Goal: Information Seeking & Learning: Learn about a topic

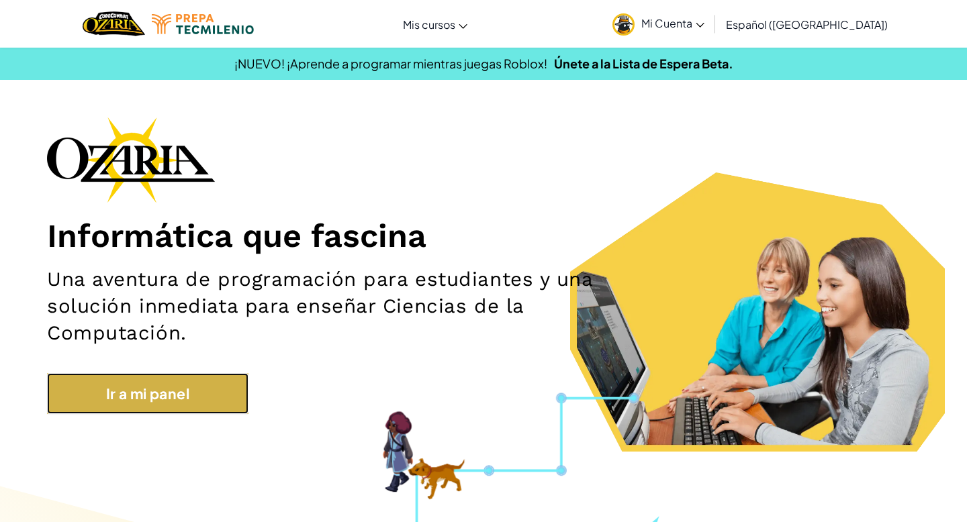
click at [175, 407] on link "Ir a mi panel" at bounding box center [147, 394] width 201 height 42
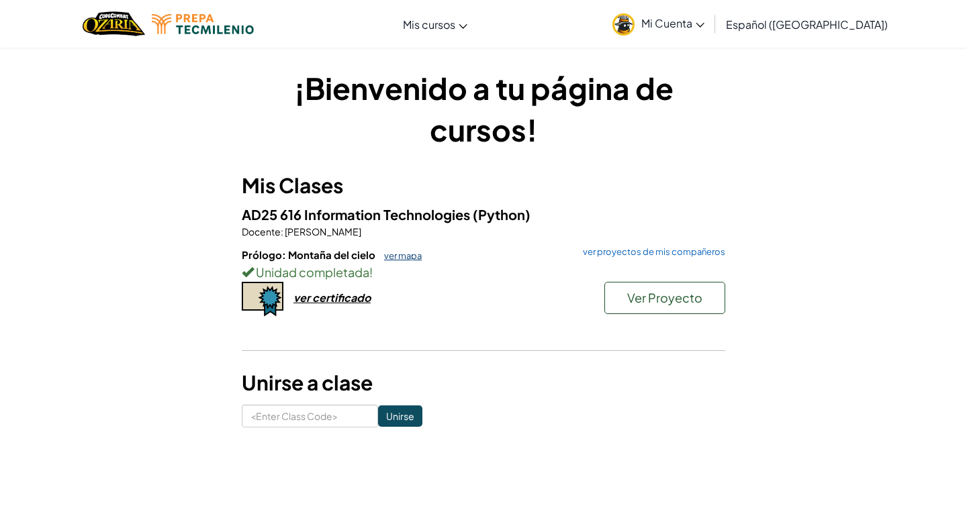
click at [392, 258] on link "ver mapa" at bounding box center [399, 255] width 44 height 11
